Goal: Task Accomplishment & Management: Manage account settings

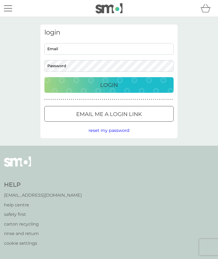
click at [88, 52] on input "Email" at bounding box center [108, 49] width 129 height 12
type input "[EMAIL_ADDRESS][DOMAIN_NAME]"
click at [162, 81] on div "Login" at bounding box center [109, 85] width 119 height 9
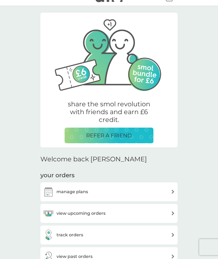
scroll to position [12, 0]
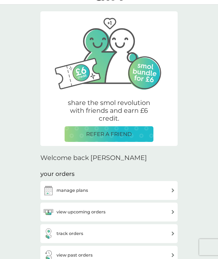
click at [169, 209] on div "view upcoming orders" at bounding box center [109, 211] width 132 height 11
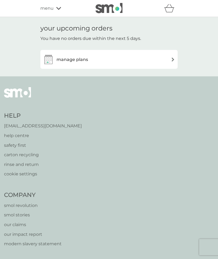
click at [164, 55] on div "manage plans" at bounding box center [109, 59] width 132 height 11
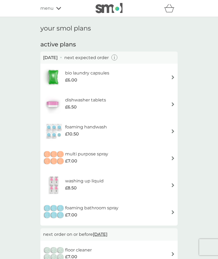
click at [158, 82] on div "bio laundry capsules £6.00" at bounding box center [109, 77] width 132 height 19
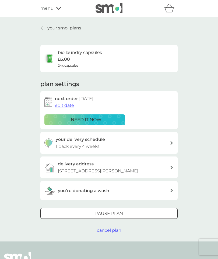
click at [66, 104] on span "edit date" at bounding box center [64, 105] width 19 height 5
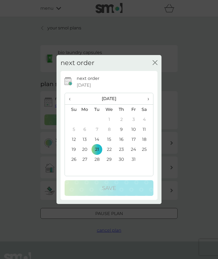
click at [151, 64] on div "next order close" at bounding box center [109, 63] width 105 height 16
click at [155, 61] on icon "close" at bounding box center [155, 62] width 5 height 5
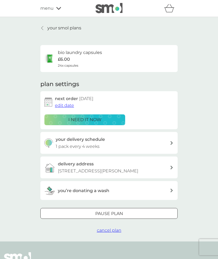
click at [113, 118] on div "i need it now" at bounding box center [85, 119] width 74 height 7
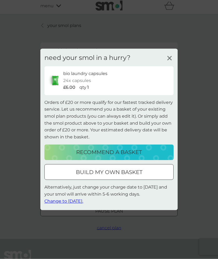
scroll to position [3, 0]
click at [74, 203] on span "Change to tomorrow." at bounding box center [63, 200] width 39 height 5
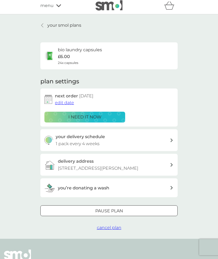
scroll to position [0, 0]
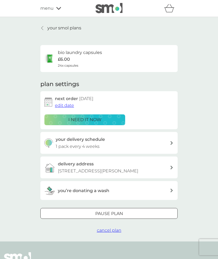
click at [50, 29] on p "your smol plans" at bounding box center [64, 28] width 34 height 7
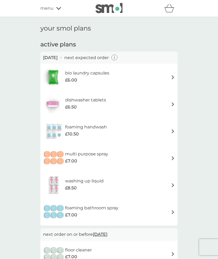
click at [165, 103] on div "dishwasher tablets £6.50" at bounding box center [109, 104] width 132 height 19
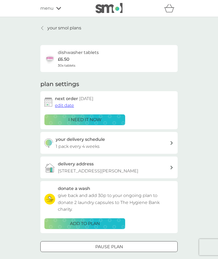
click at [46, 28] on link "your smol plans" at bounding box center [60, 28] width 41 height 7
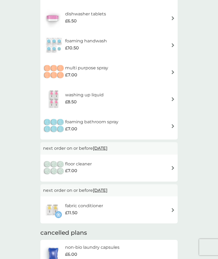
scroll to position [87, 0]
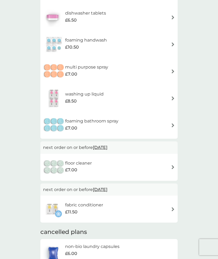
click at [167, 104] on div "washing up liquid £8.50" at bounding box center [109, 98] width 132 height 19
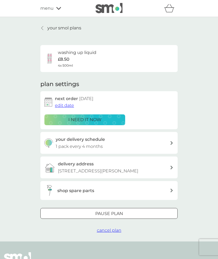
click at [69, 106] on span "edit date" at bounding box center [64, 105] width 19 height 5
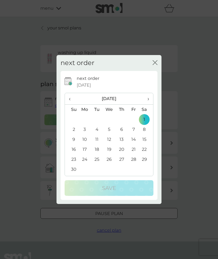
click at [72, 99] on span "‹" at bounding box center [72, 98] width 6 height 11
click at [135, 148] on td "24" at bounding box center [134, 149] width 12 height 10
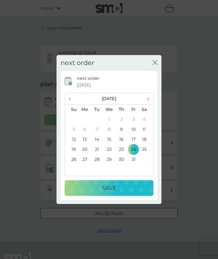
click at [123, 184] on div "Save" at bounding box center [109, 188] width 78 height 9
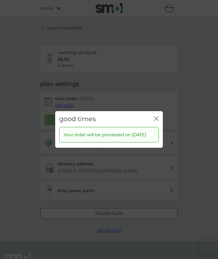
click at [158, 116] on icon "close" at bounding box center [156, 118] width 5 height 5
